Goal: Download file/media

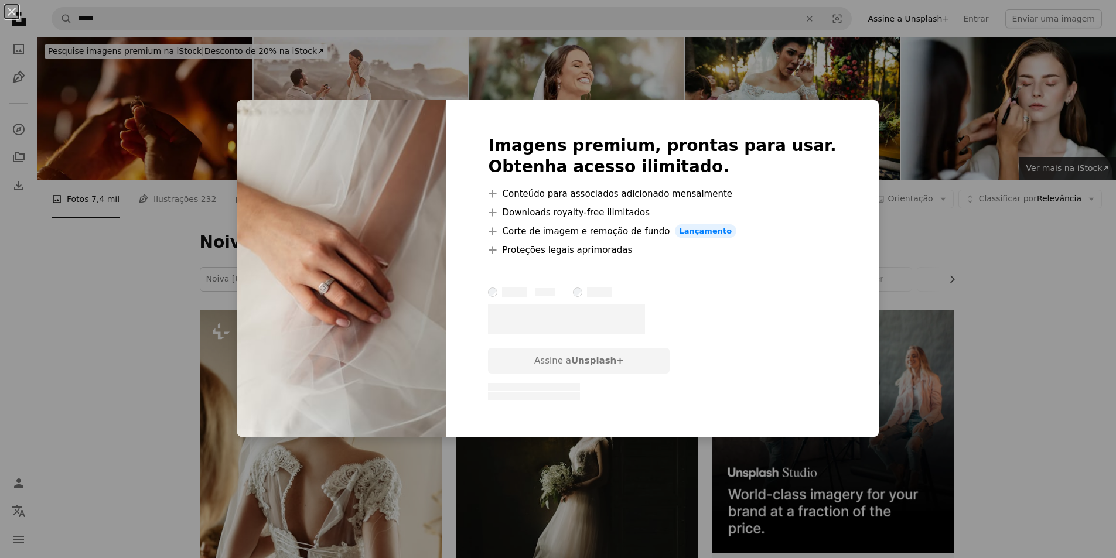
scroll to position [6795, 0]
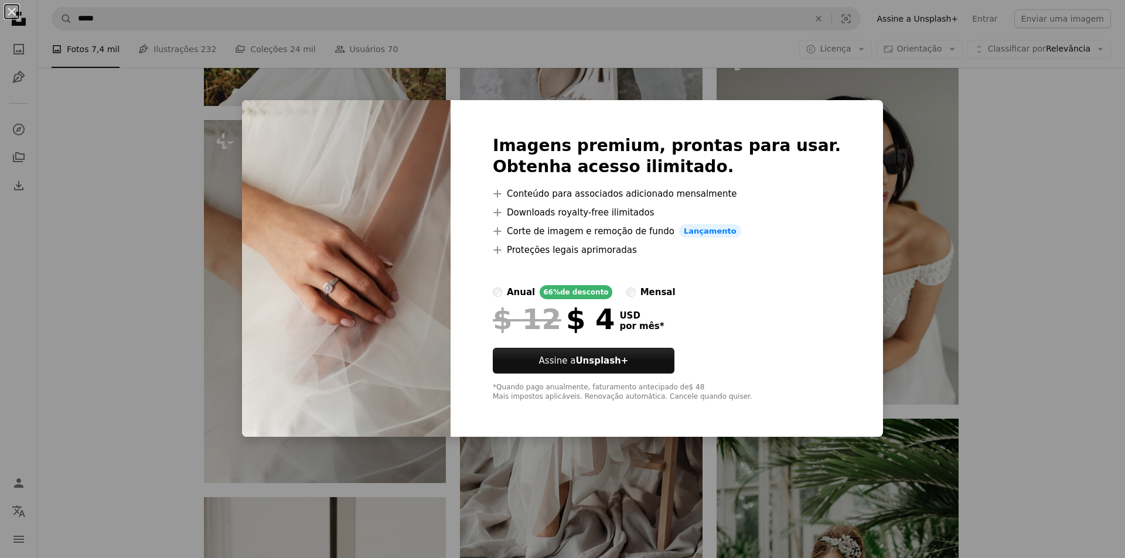
click at [1049, 161] on div "An X shape Imagens premium, prontas para usar. Obtenha acesso ilimitado. A plus…" at bounding box center [562, 279] width 1125 height 558
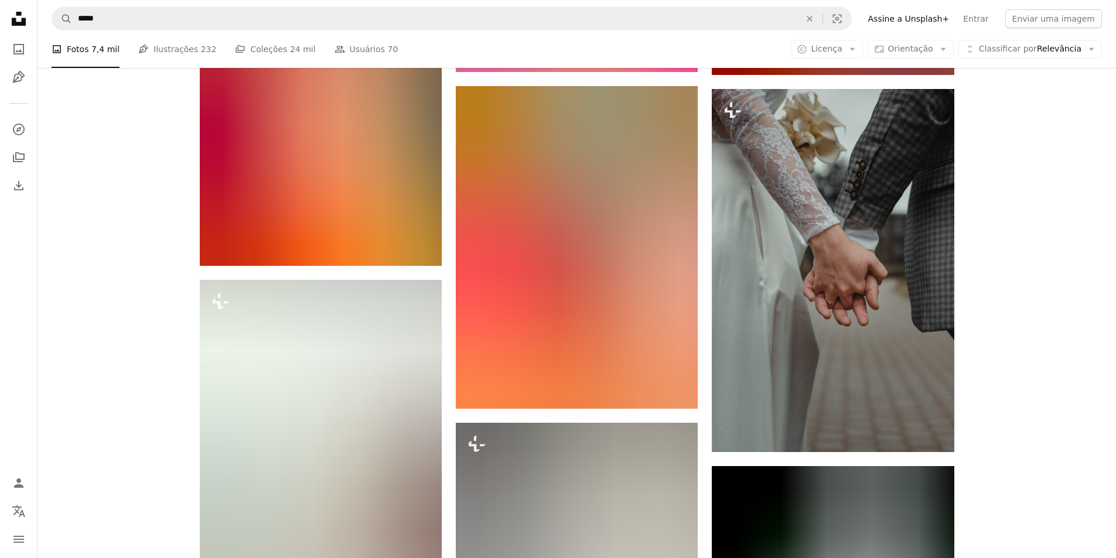
scroll to position [46628, 0]
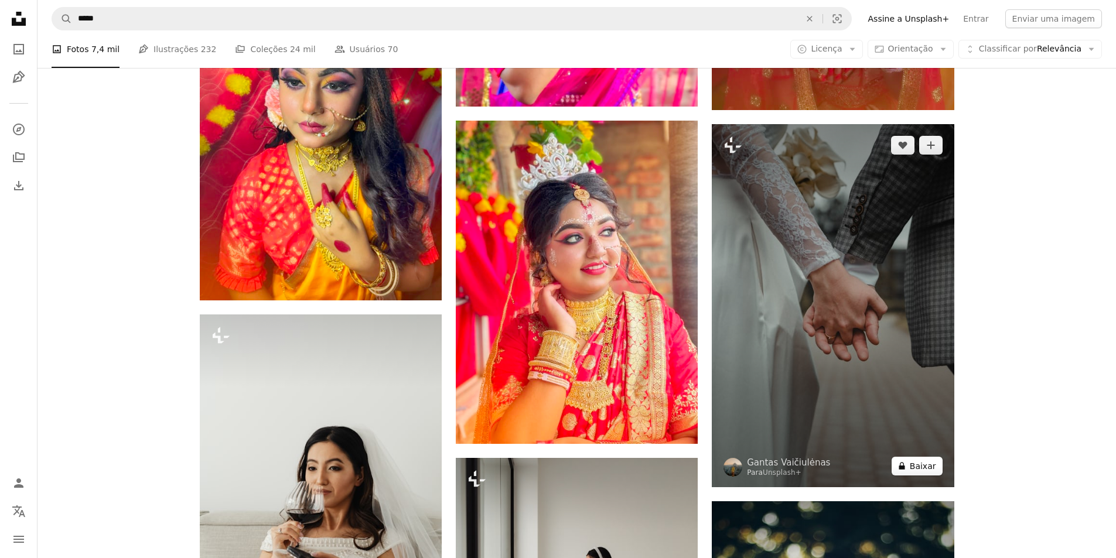
click at [921, 467] on button "A lock Baixar" at bounding box center [917, 466] width 51 height 19
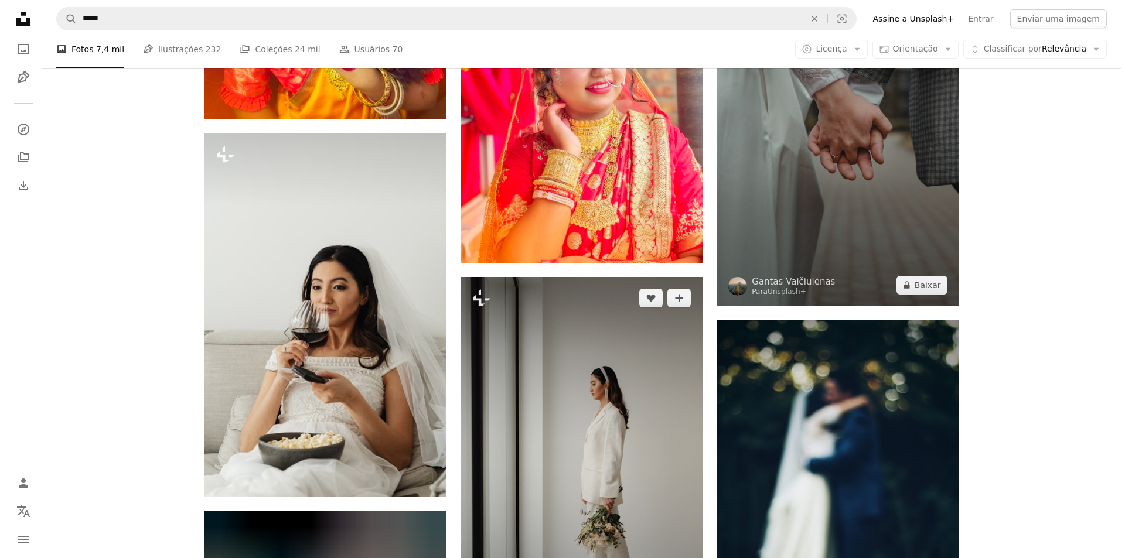
scroll to position [46920, 0]
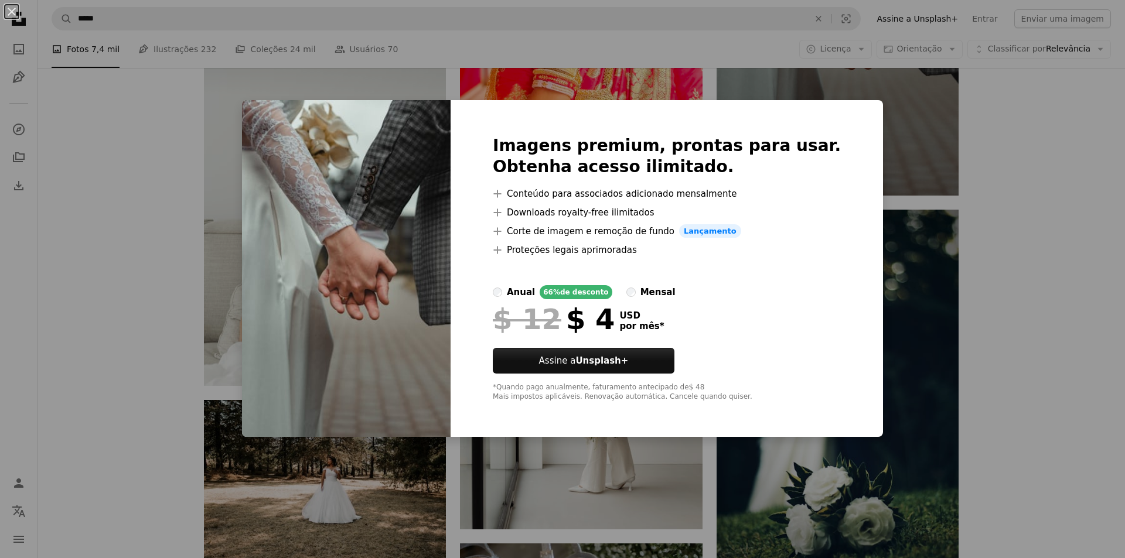
click at [1076, 204] on div "An X shape Imagens premium, prontas para usar. Obtenha acesso ilimitado. A plus…" at bounding box center [562, 279] width 1125 height 558
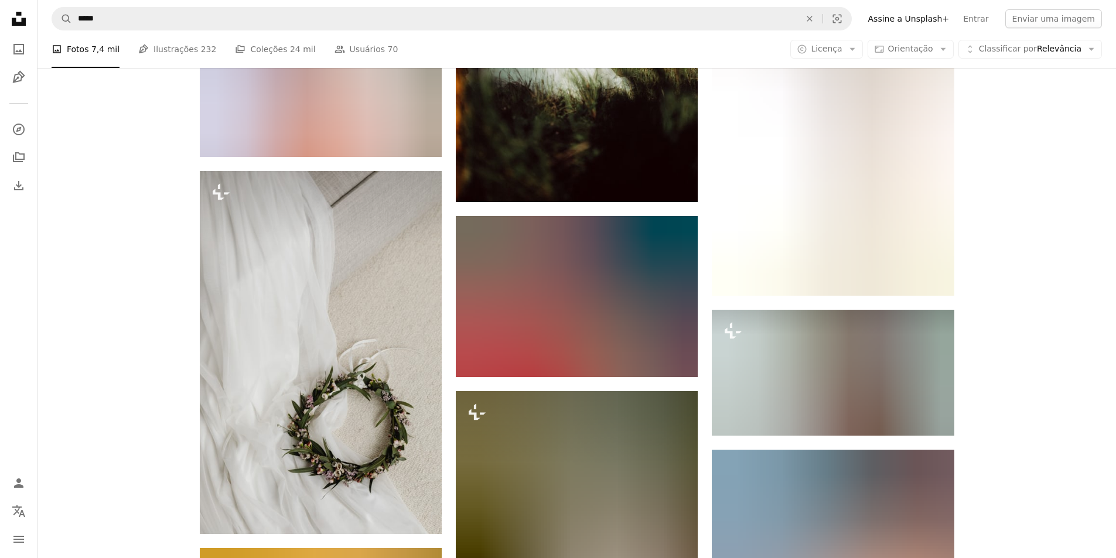
scroll to position [51665, 0]
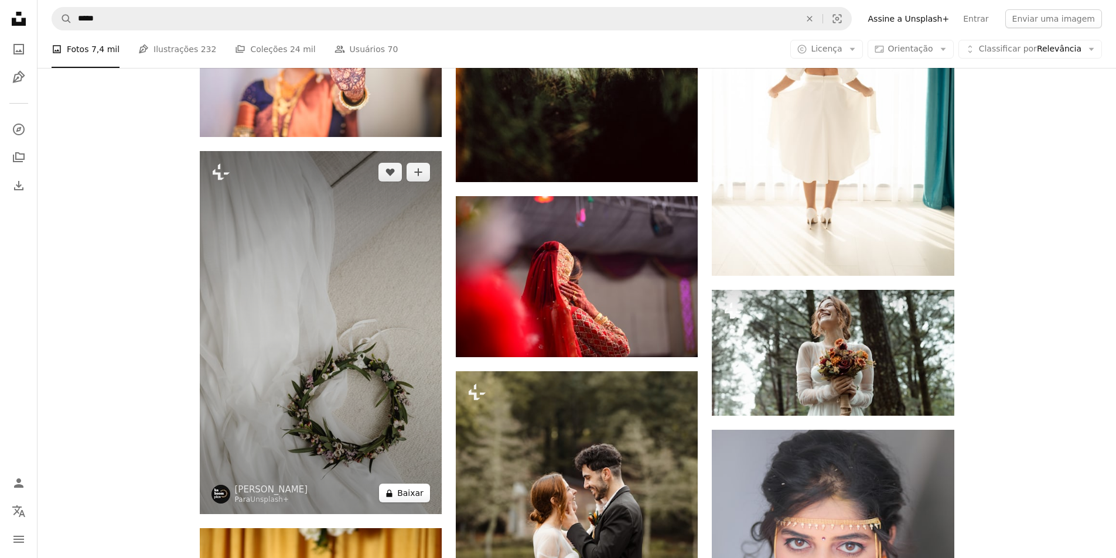
click at [405, 494] on button "A lock Baixar" at bounding box center [404, 493] width 51 height 19
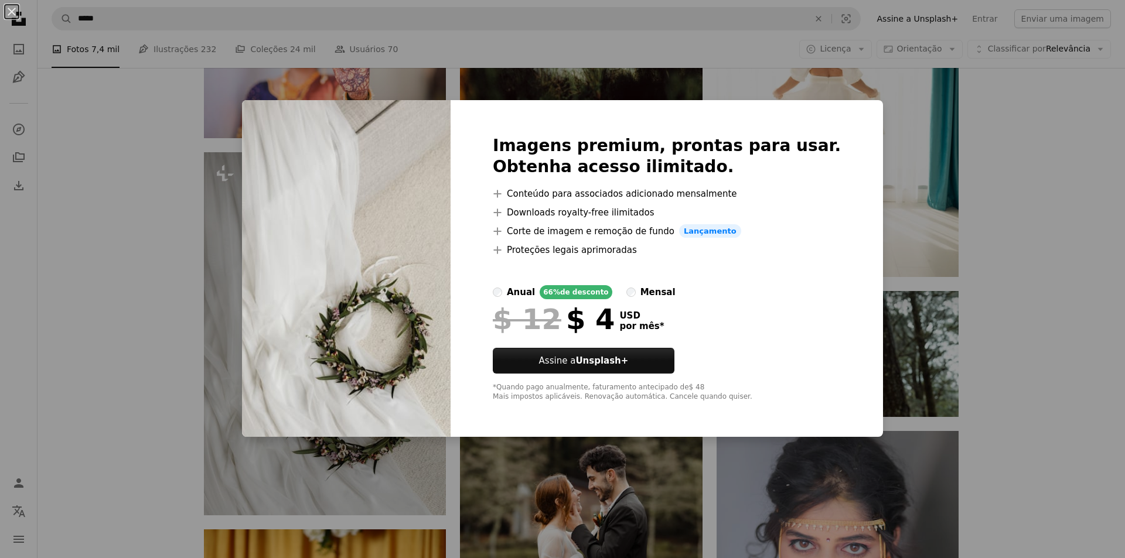
click at [1084, 234] on div "An X shape Imagens premium, prontas para usar. Obtenha acesso ilimitado. A plus…" at bounding box center [562, 279] width 1125 height 558
